Goal: Task Accomplishment & Management: Manage account settings

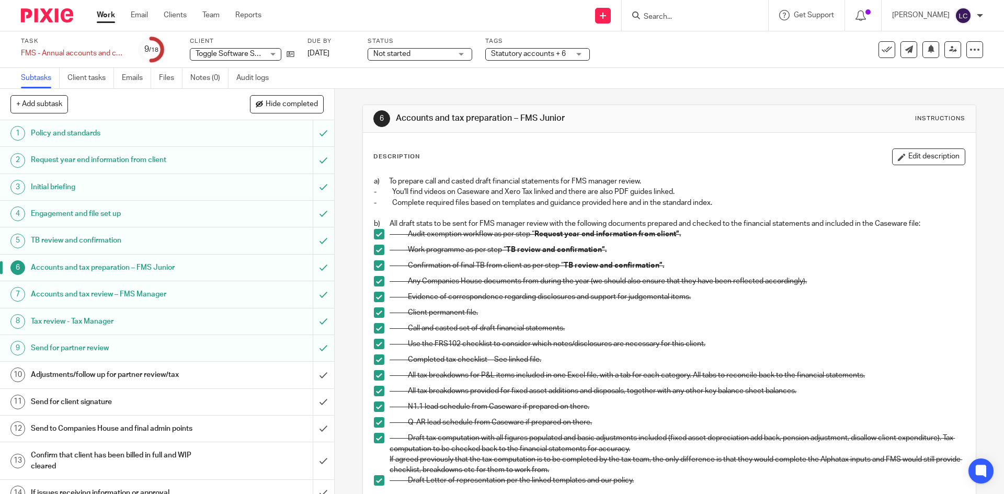
scroll to position [267, 0]
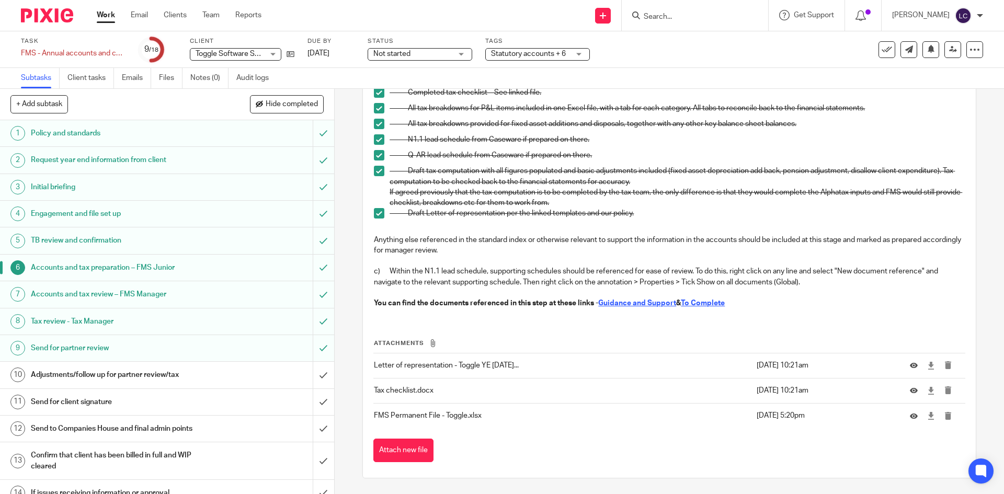
click at [50, 2] on div at bounding box center [43, 15] width 86 height 31
click at [51, 18] on img at bounding box center [47, 15] width 52 height 14
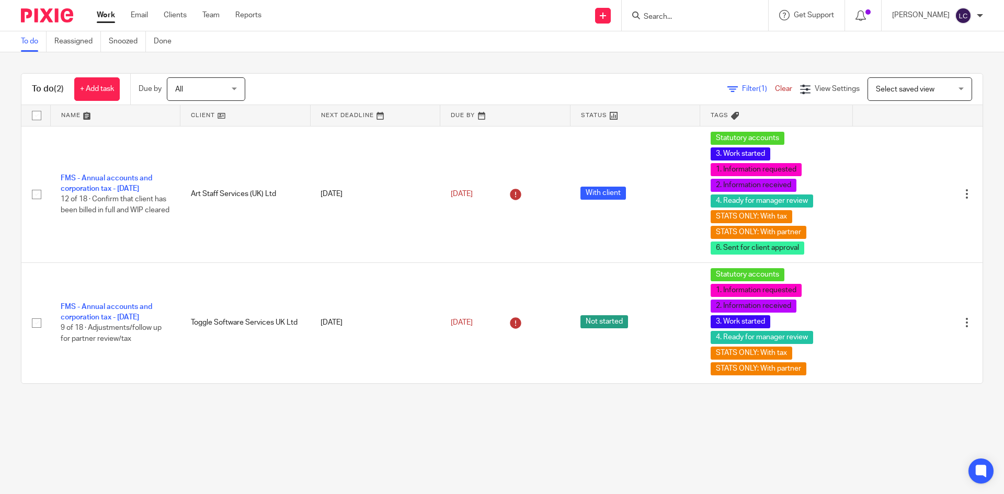
click at [670, 13] on input "Search" at bounding box center [689, 17] width 94 height 9
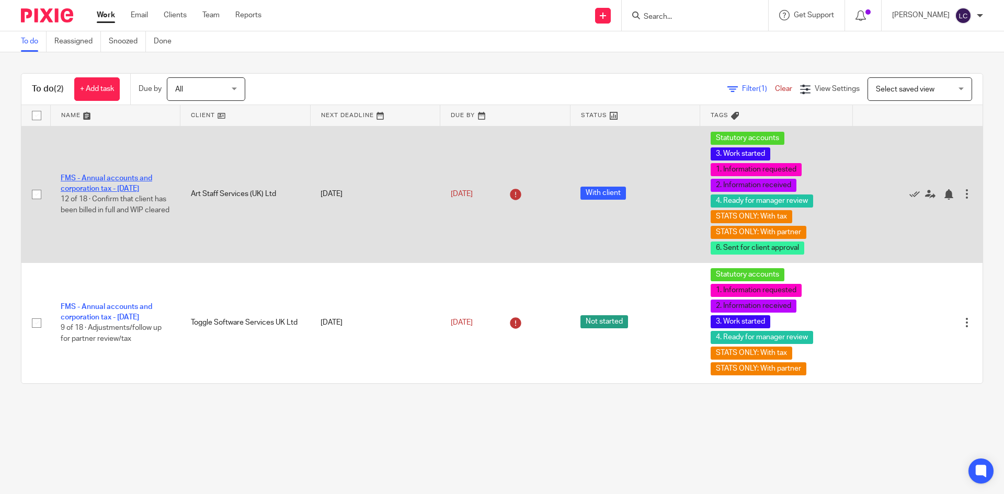
click at [84, 175] on link "FMS - Annual accounts and corporation tax - [DATE]" at bounding box center [106, 184] width 91 height 18
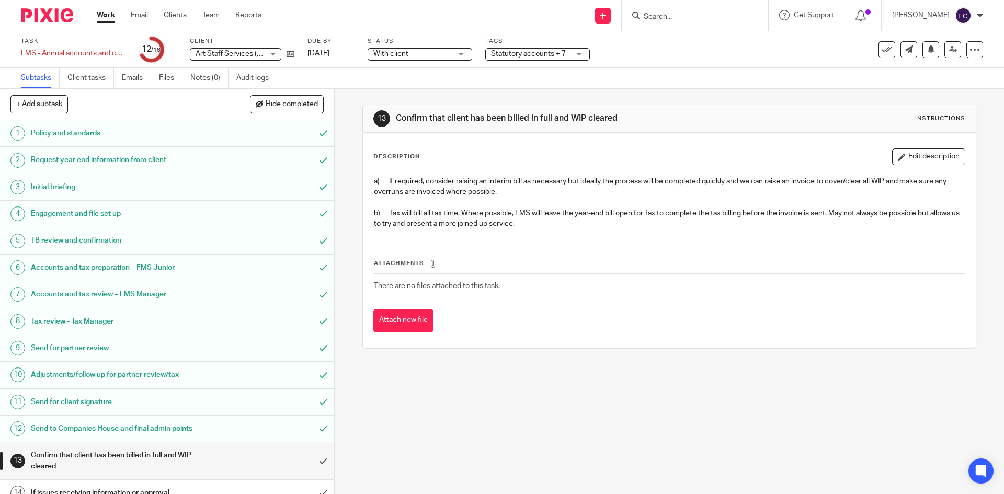
scroll to position [136, 0]
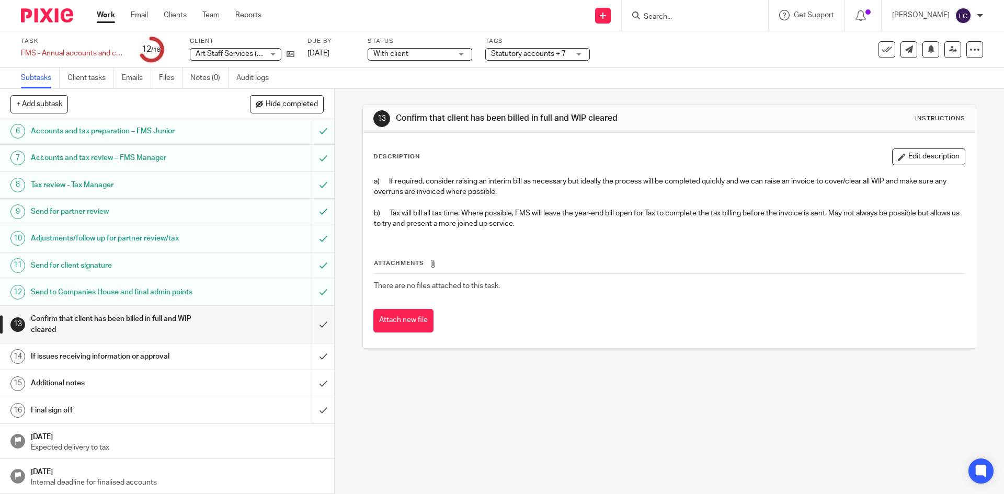
click at [118, 354] on h1 "If issues receiving information or approval" at bounding box center [121, 357] width 181 height 16
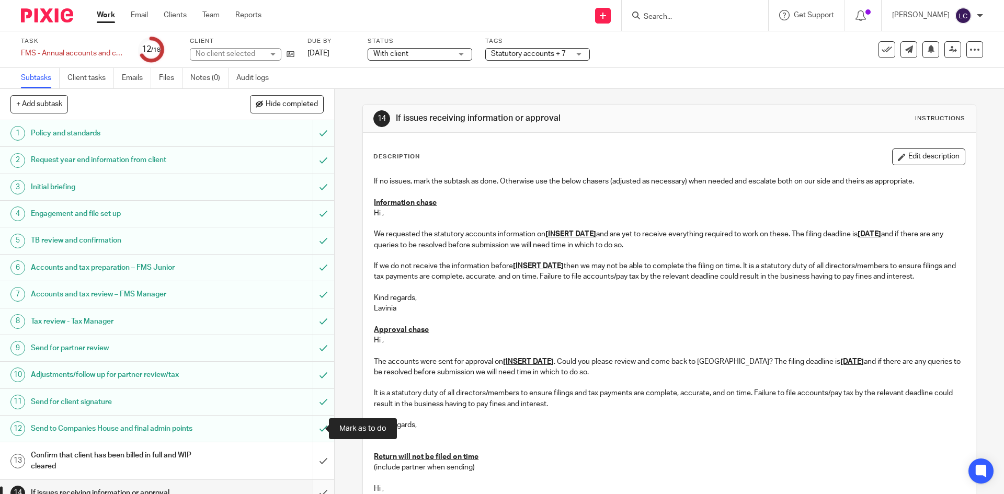
scroll to position [136, 0]
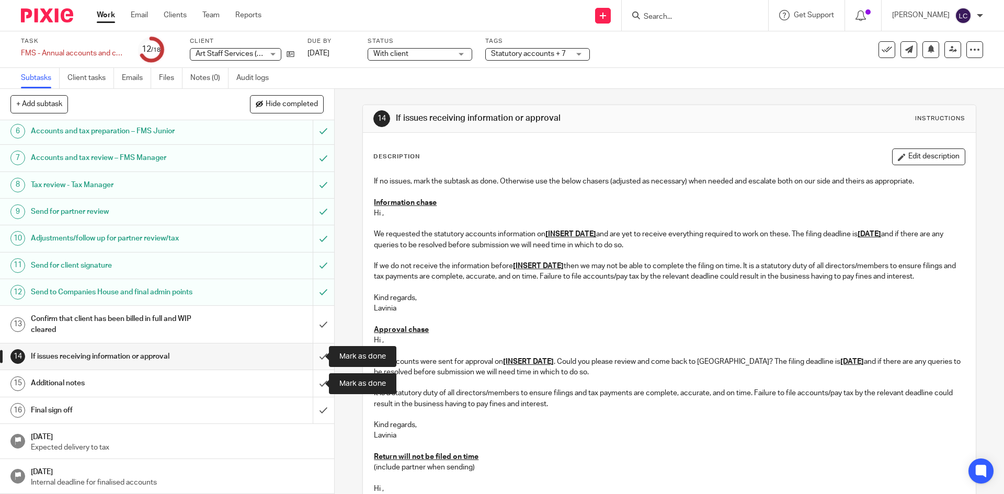
click at [315, 360] on input "submit" at bounding box center [167, 356] width 334 height 26
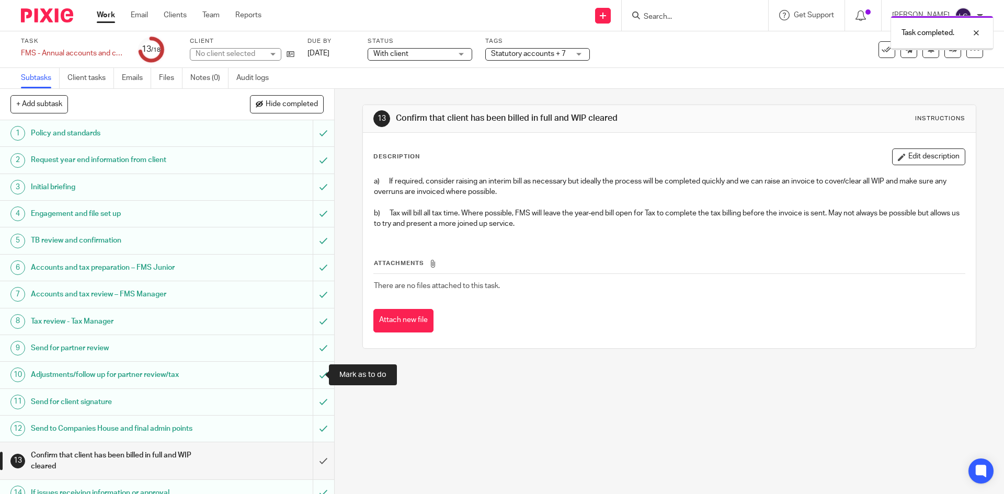
scroll to position [136, 0]
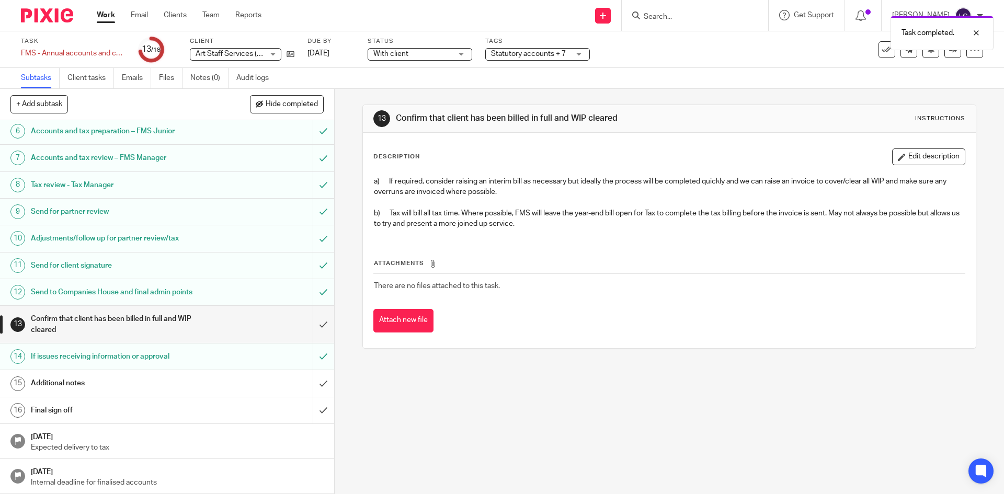
click at [117, 355] on h1 "If issues receiving information or approval" at bounding box center [121, 357] width 181 height 16
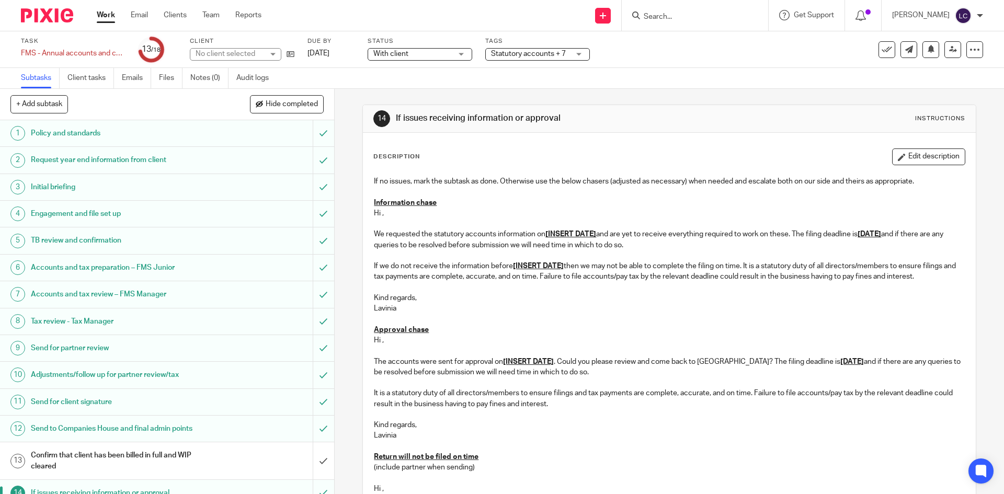
scroll to position [220, 0]
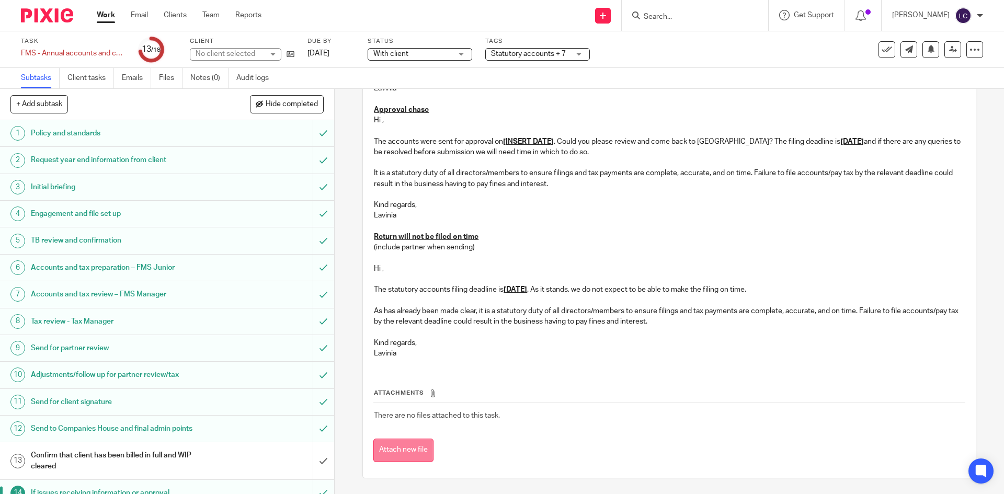
click at [417, 441] on button "Attach new file" at bounding box center [403, 451] width 60 height 24
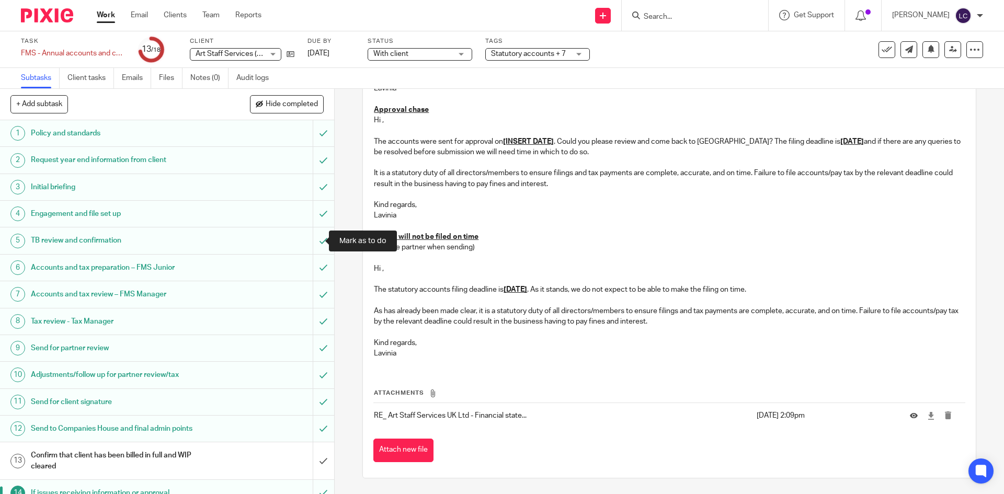
scroll to position [136, 0]
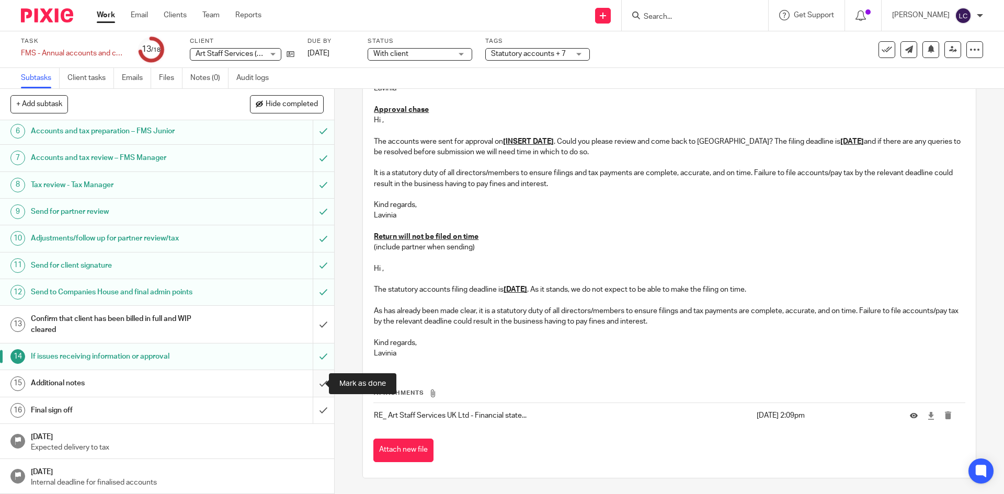
click at [316, 384] on input "submit" at bounding box center [167, 383] width 334 height 26
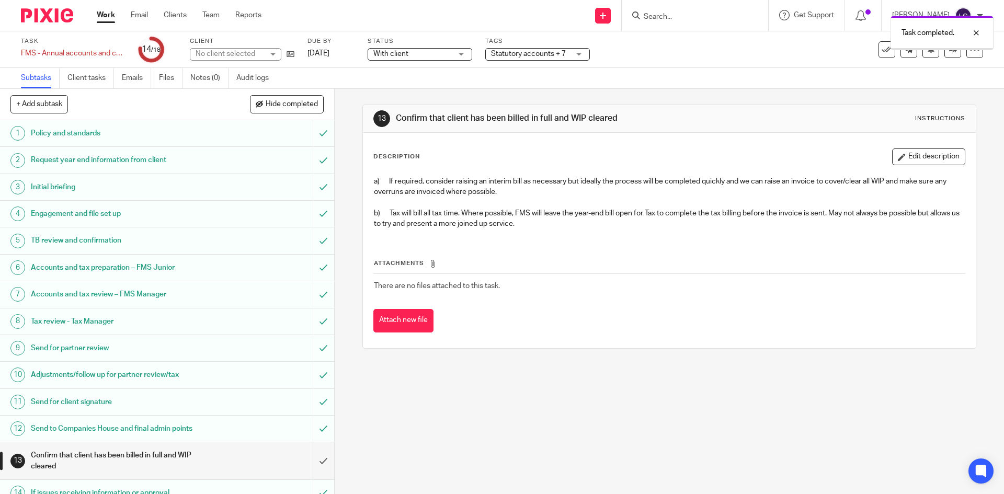
scroll to position [136, 0]
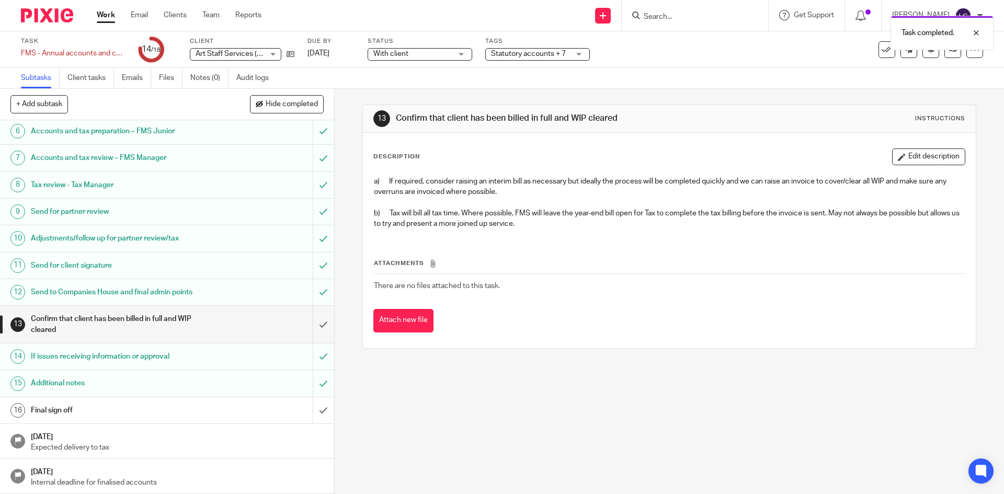
click at [111, 406] on h1 "Final sign off" at bounding box center [121, 410] width 181 height 16
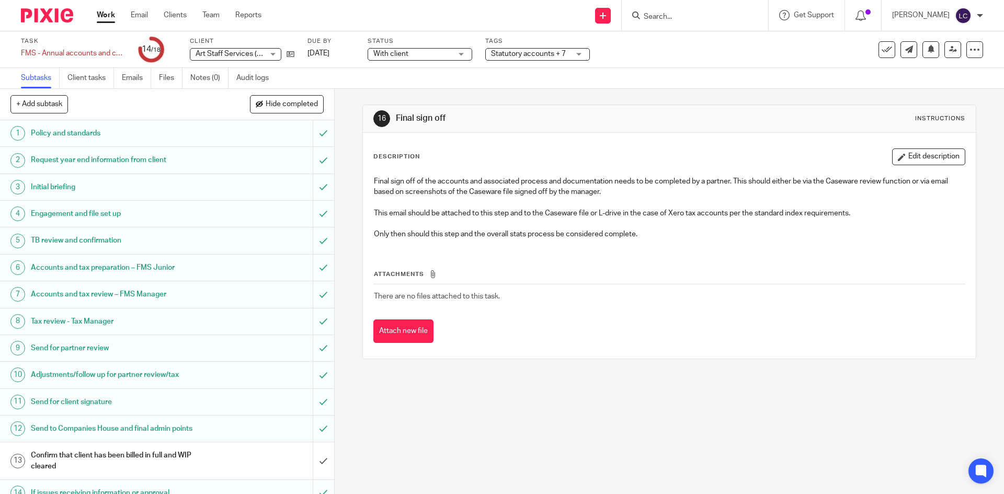
scroll to position [136, 0]
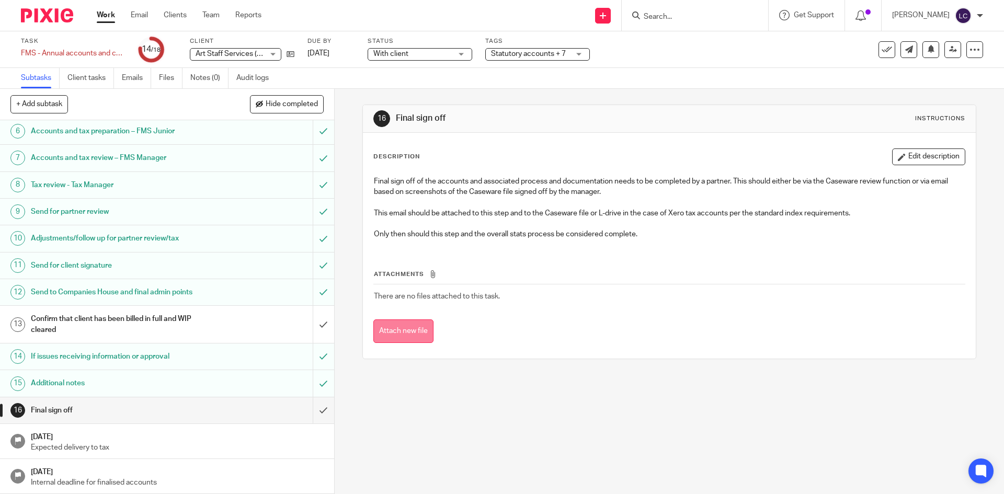
click at [396, 340] on button "Attach new file" at bounding box center [403, 331] width 60 height 24
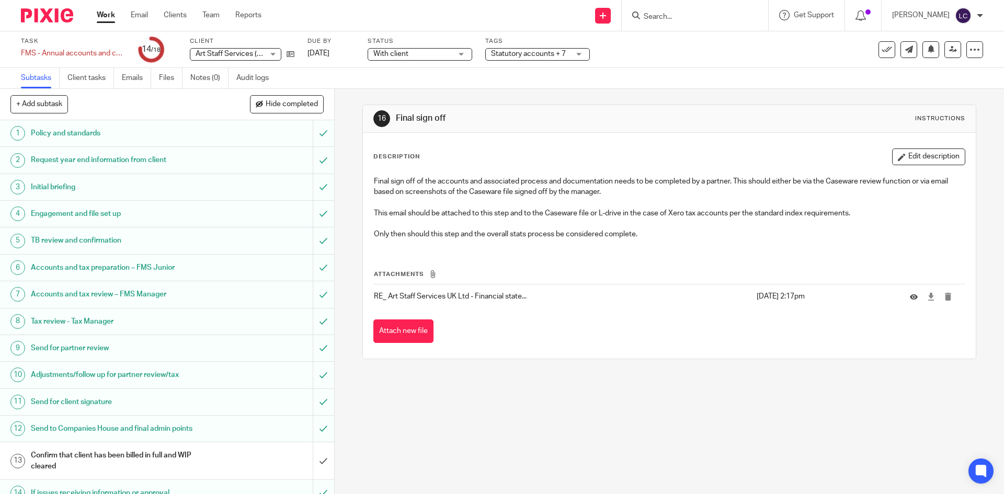
scroll to position [136, 0]
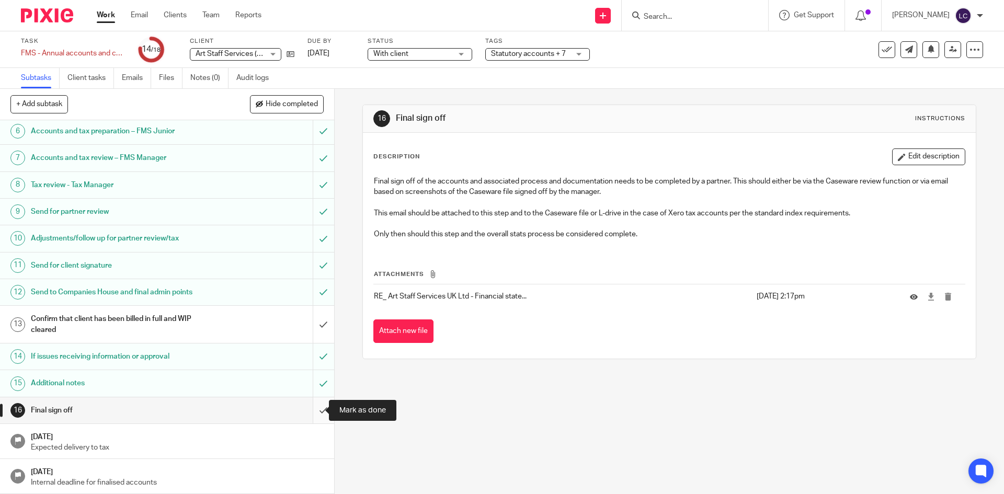
click at [308, 405] on input "submit" at bounding box center [167, 410] width 334 height 26
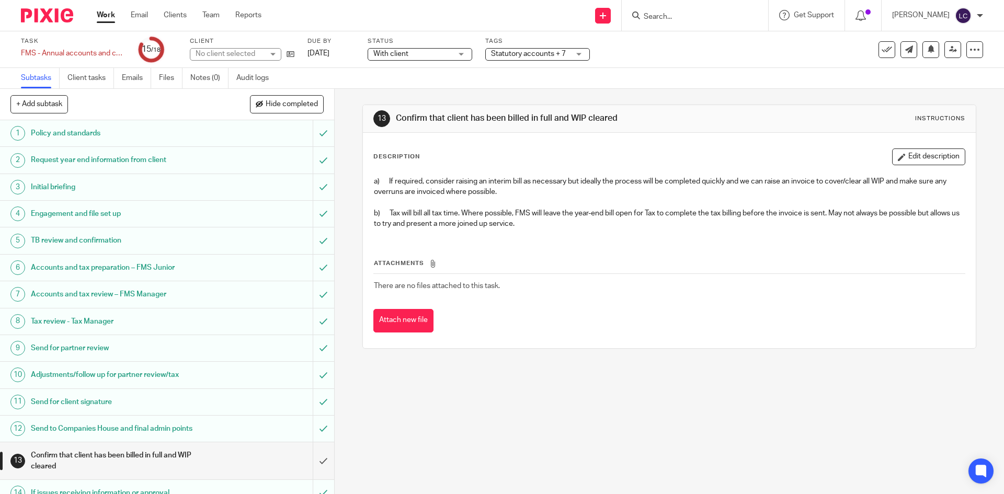
scroll to position [136, 0]
